Goal: Task Accomplishment & Management: Manage account settings

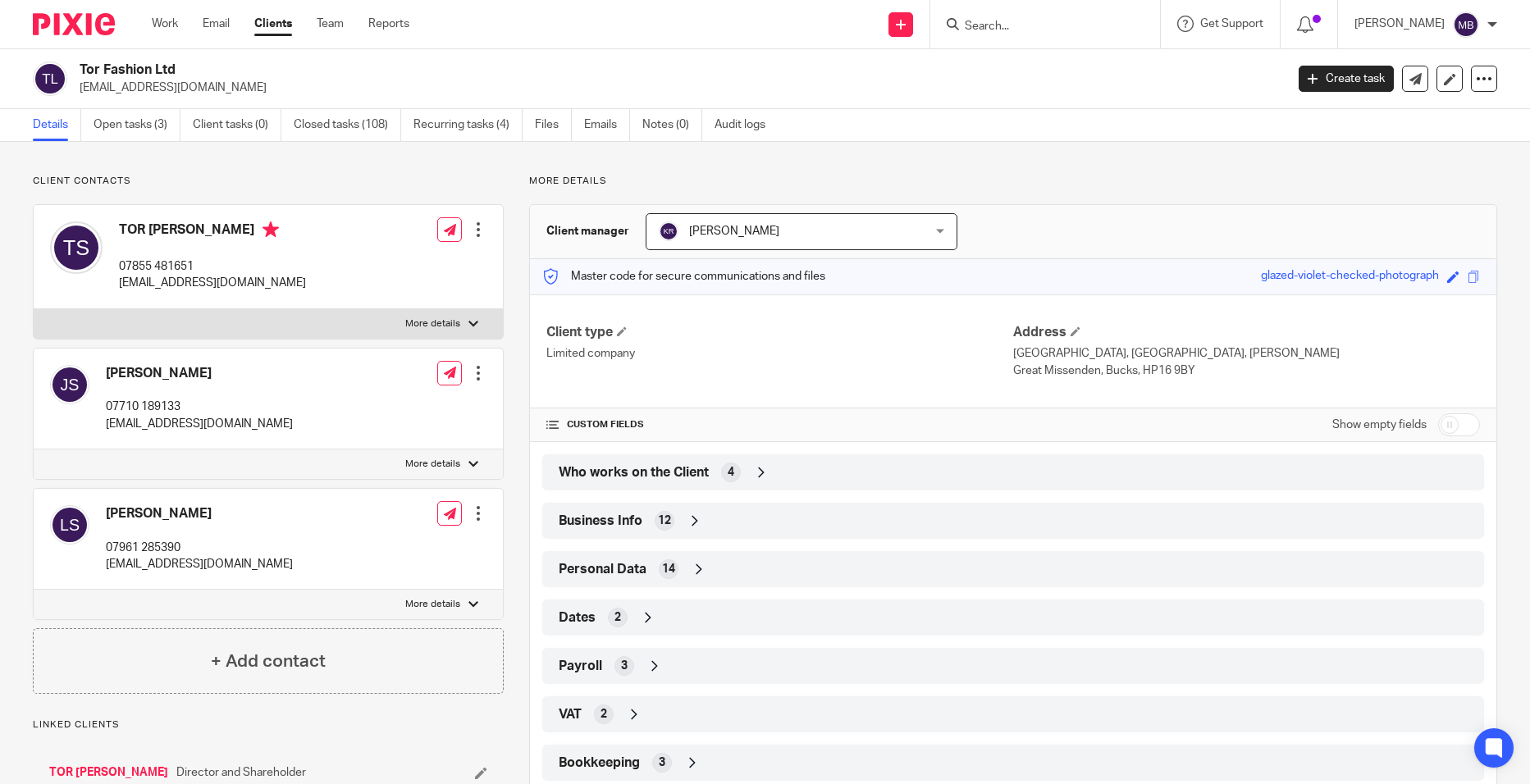
drag, startPoint x: 1022, startPoint y: 12, endPoint x: 1014, endPoint y: 16, distance: 8.9
click at [1022, 12] on div at bounding box center [1044, 24] width 229 height 48
click at [1008, 25] on input "Search" at bounding box center [1037, 27] width 148 height 14
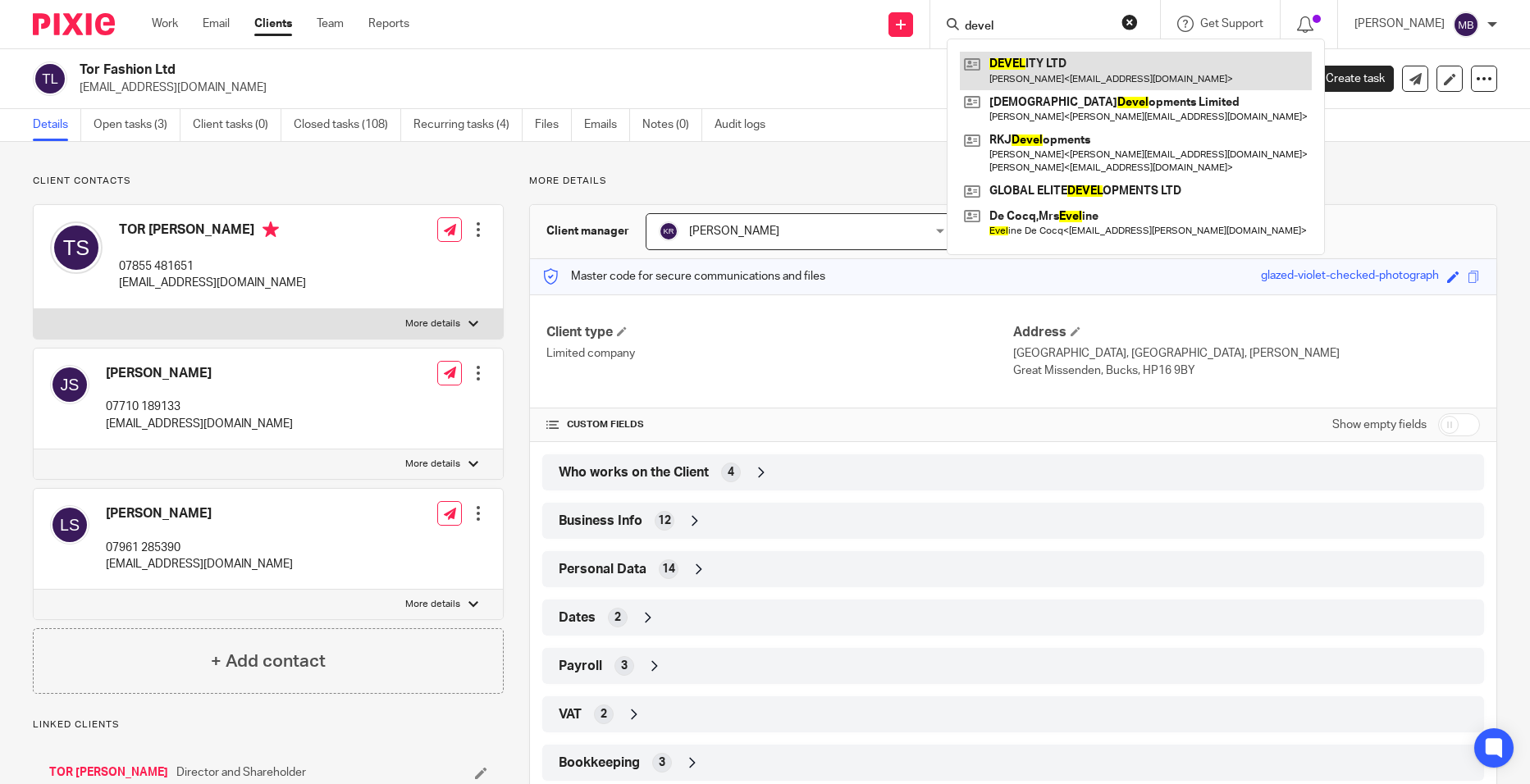
type input "devel"
click at [1041, 70] on link at bounding box center [1136, 70] width 352 height 37
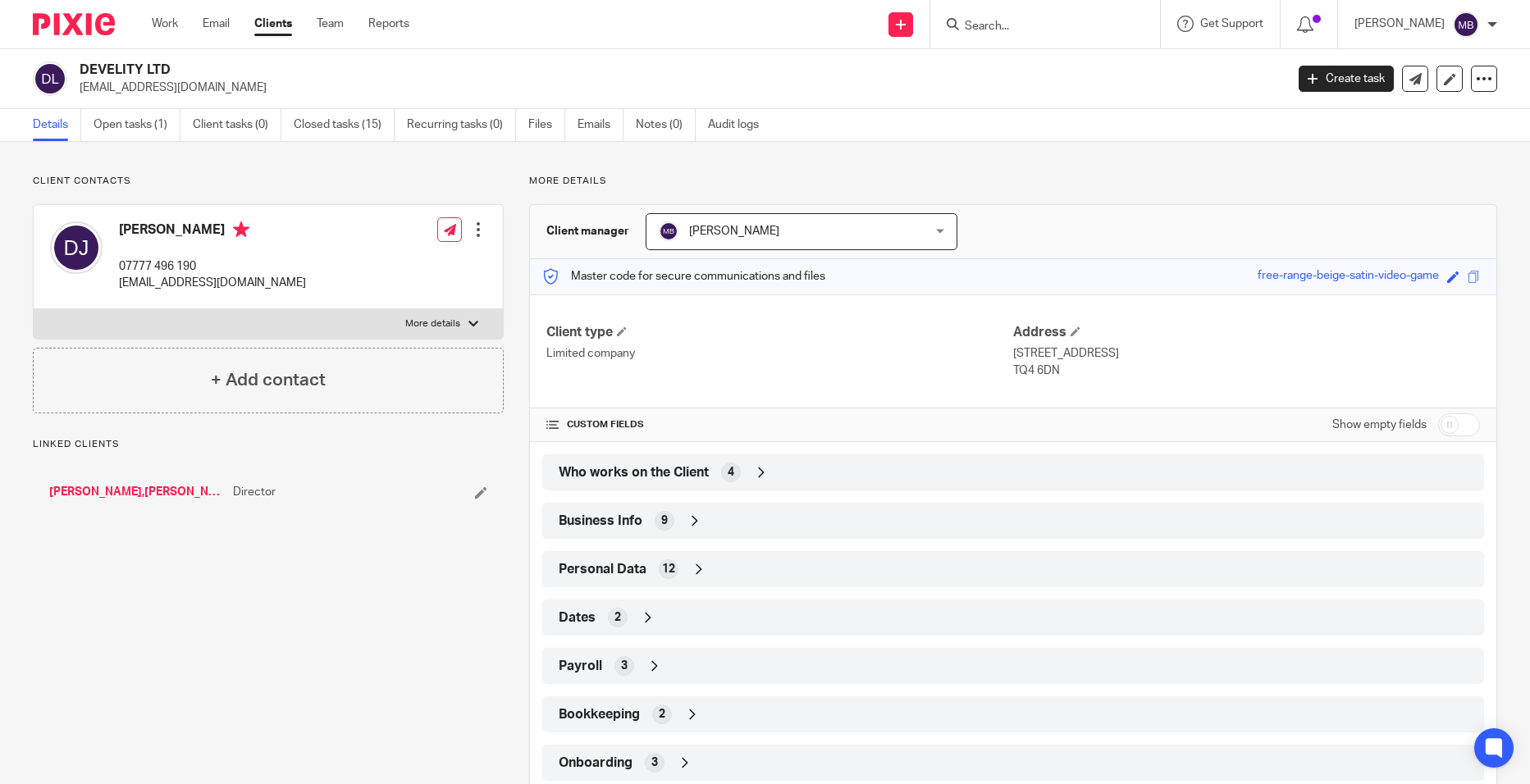
click at [691, 528] on icon at bounding box center [694, 520] width 16 height 16
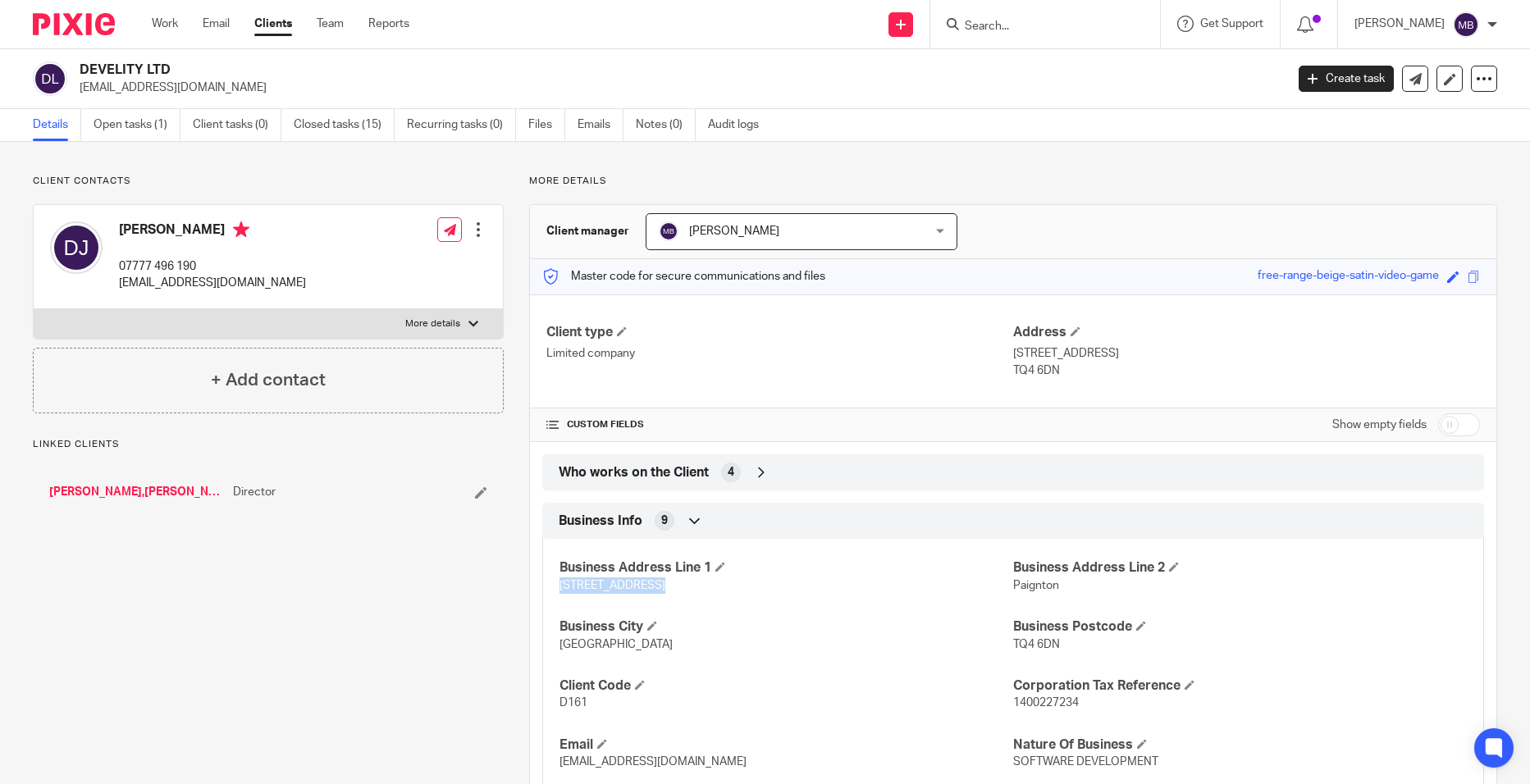
drag, startPoint x: 675, startPoint y: 592, endPoint x: 541, endPoint y: 591, distance: 134.0
click at [542, 591] on div "Business Address Line 1 23 Roundham Road Business Address Line 2 Paignton Busin…" at bounding box center [1013, 689] width 942 height 324
drag, startPoint x: 541, startPoint y: 591, endPoint x: 589, endPoint y: 584, distance: 48.5
copy span "23 Roundham Road"
drag, startPoint x: 1052, startPoint y: 647, endPoint x: 1007, endPoint y: 655, distance: 45.7
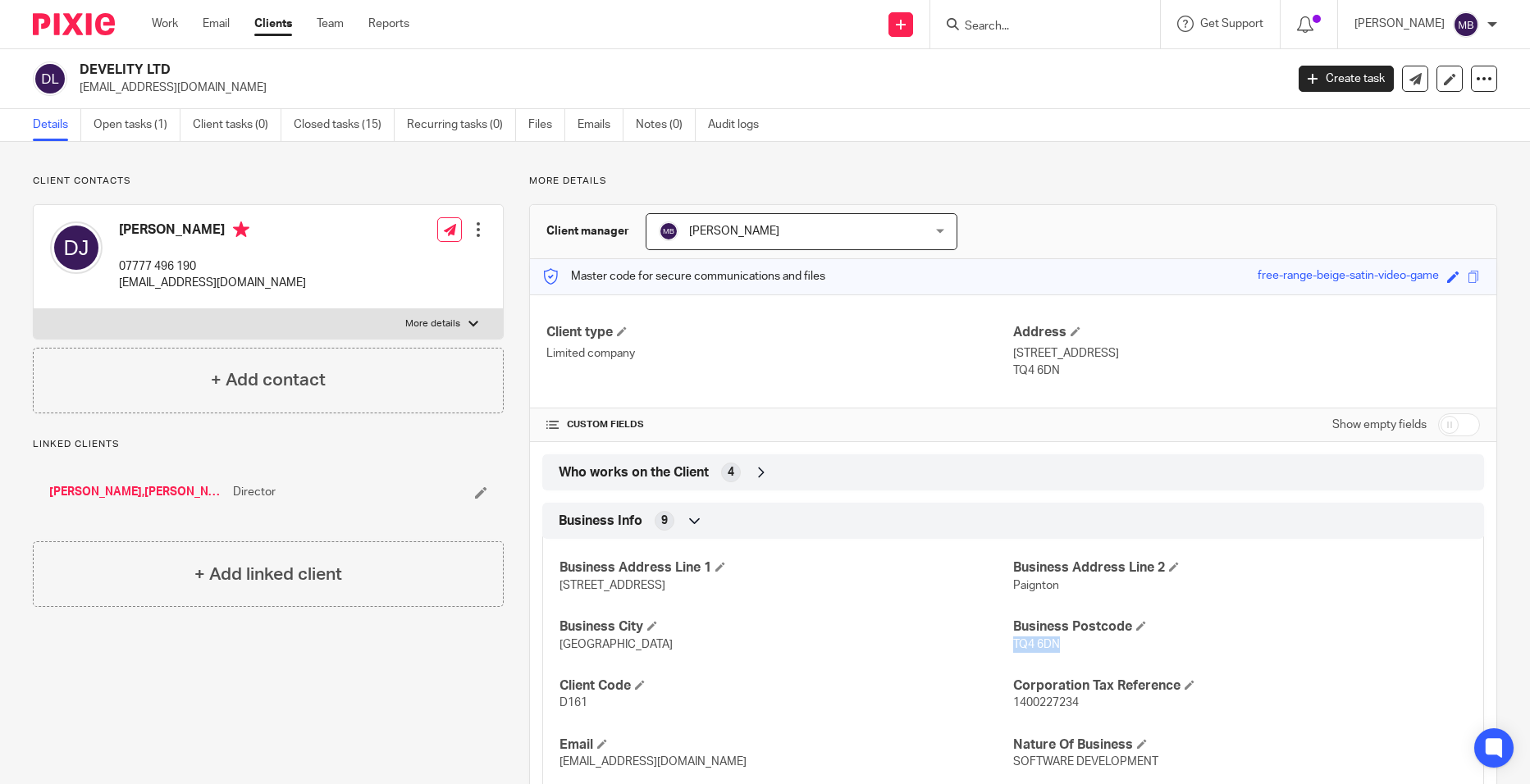
click at [1007, 655] on div "Business Address Line 1 23 Roundham Road Business Address Line 2 Paignton Busin…" at bounding box center [1013, 689] width 942 height 324
drag, startPoint x: 1007, startPoint y: 655, endPoint x: 1016, endPoint y: 644, distance: 14.2
copy span "TQ4 6DN"
click at [112, 127] on link "Open tasks (1)" at bounding box center [136, 125] width 87 height 32
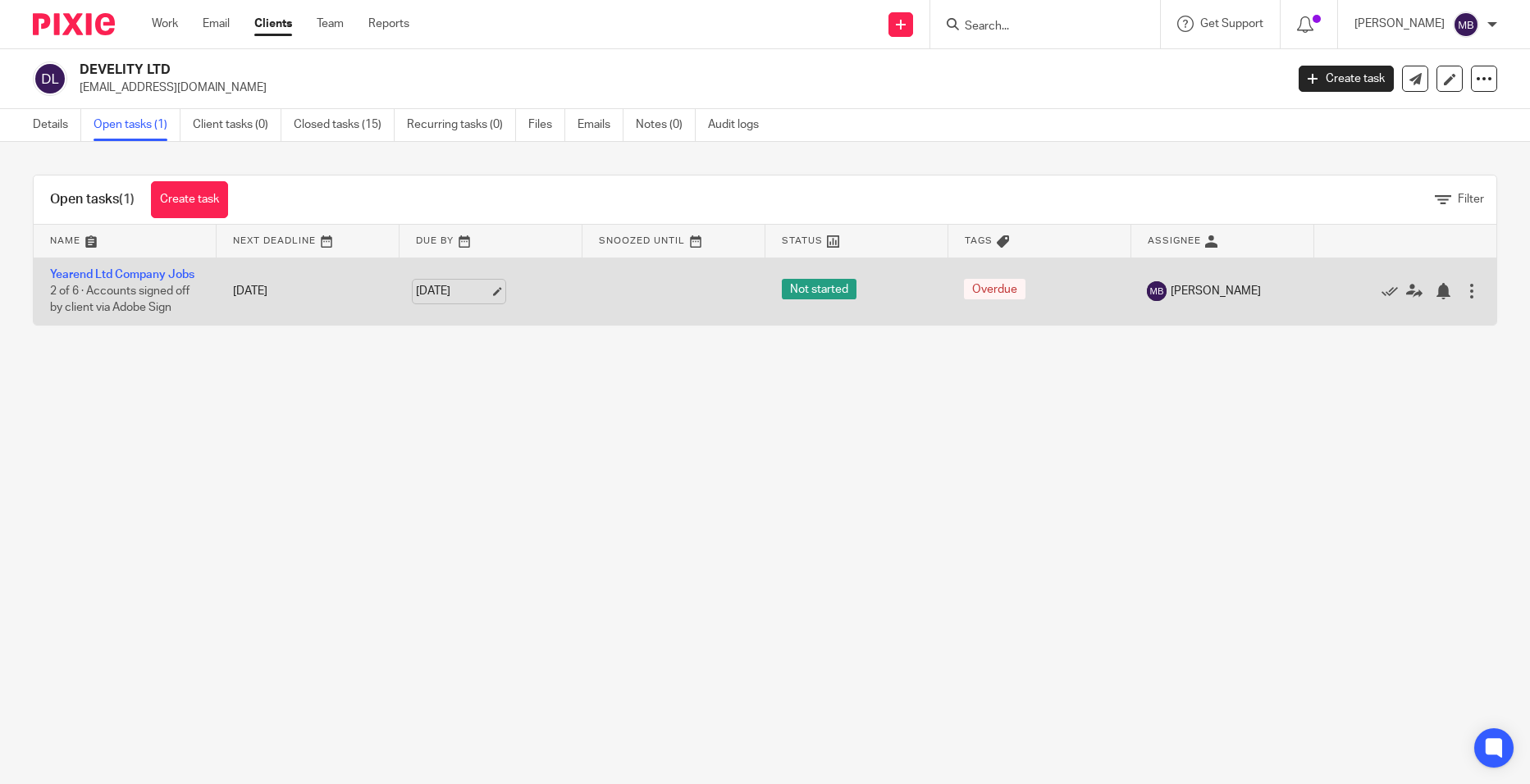
click at [449, 291] on link "22 Aug 2025" at bounding box center [452, 292] width 74 height 17
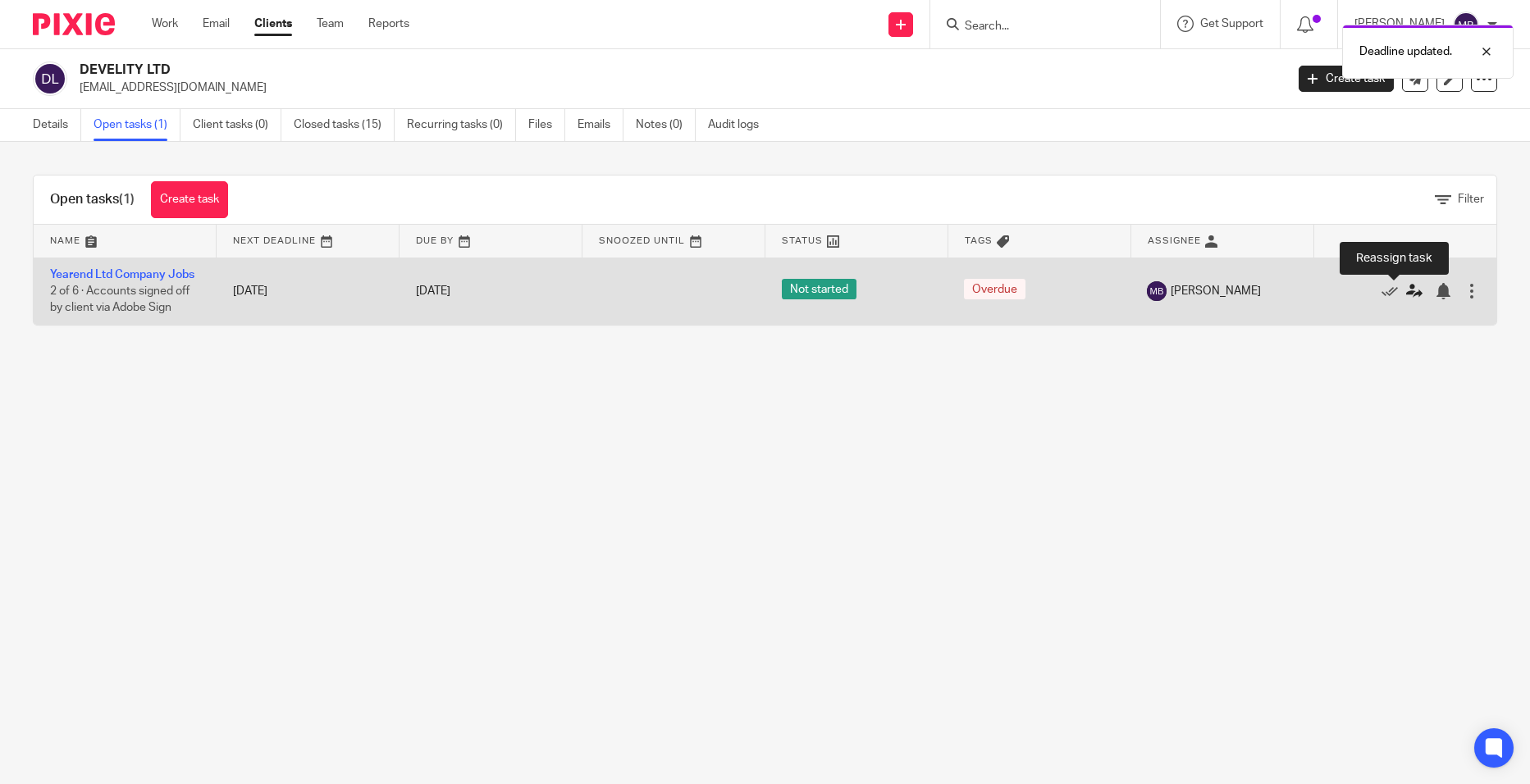
click at [1406, 297] on link at bounding box center [1419, 291] width 25 height 16
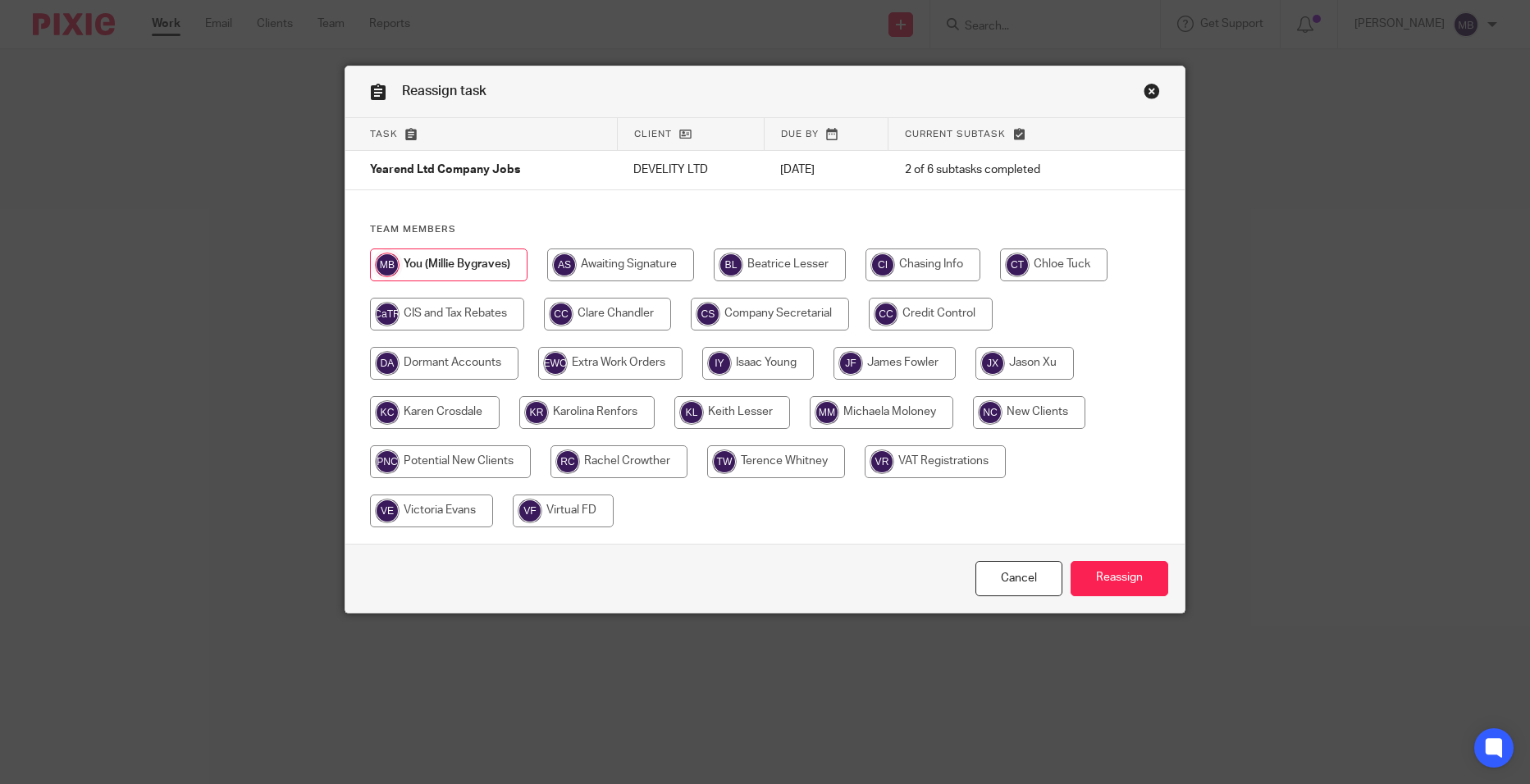
click at [926, 370] on input "radio" at bounding box center [894, 364] width 122 height 33
radio input "true"
click at [1115, 558] on div "Cancel Reassign" at bounding box center [765, 579] width 840 height 69
drag, startPoint x: 1115, startPoint y: 577, endPoint x: 1107, endPoint y: 577, distance: 8.0
click at [1115, 578] on input "Reassign" at bounding box center [1119, 579] width 98 height 36
